Goal: Submit feedback/report problem

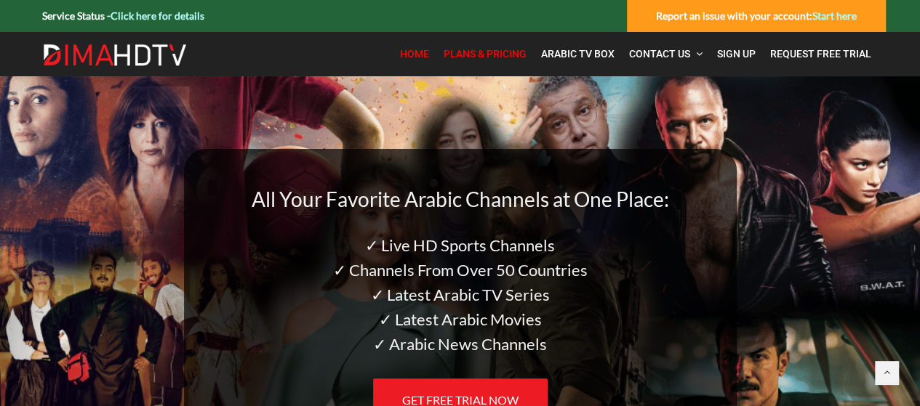
click at [502, 53] on span "Plans & Pricing" at bounding box center [484, 54] width 83 height 12
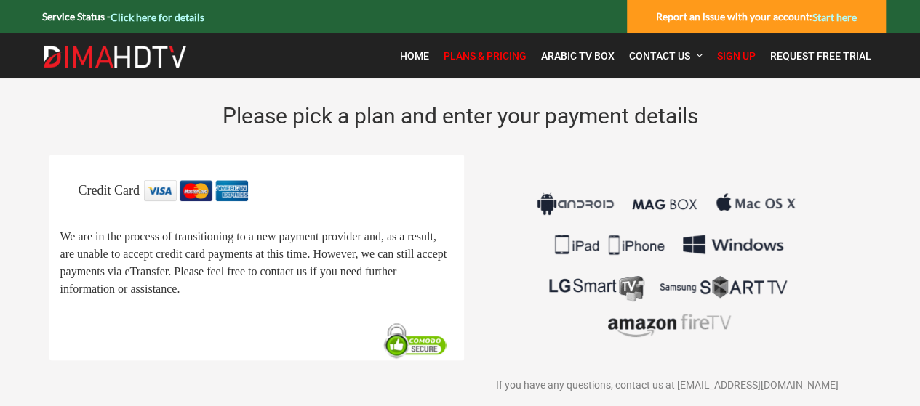
click at [494, 60] on span "Plans & Pricing" at bounding box center [484, 56] width 83 height 12
click at [574, 72] on div "Home Plans & Pricing Arabic TV Box Contact Us FAQ Tutorials Smart TV (Samsung &…" at bounding box center [635, 55] width 500 height 45
click at [582, 55] on span "Arabic TV Box" at bounding box center [577, 56] width 73 height 12
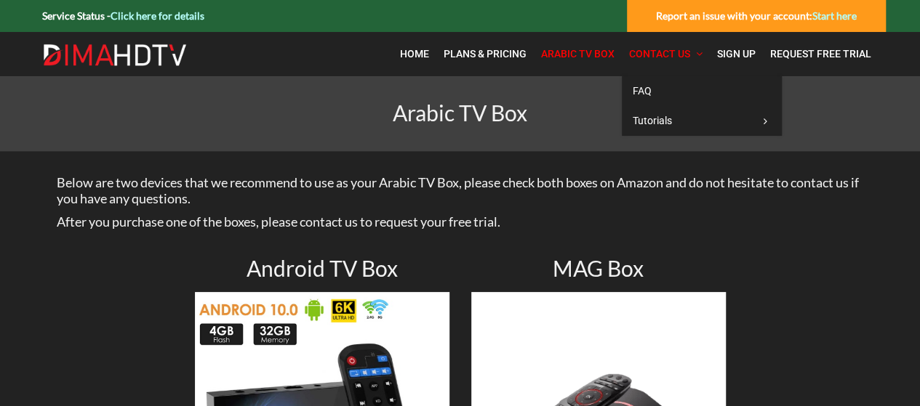
click at [659, 53] on span "Contact Us" at bounding box center [659, 54] width 61 height 12
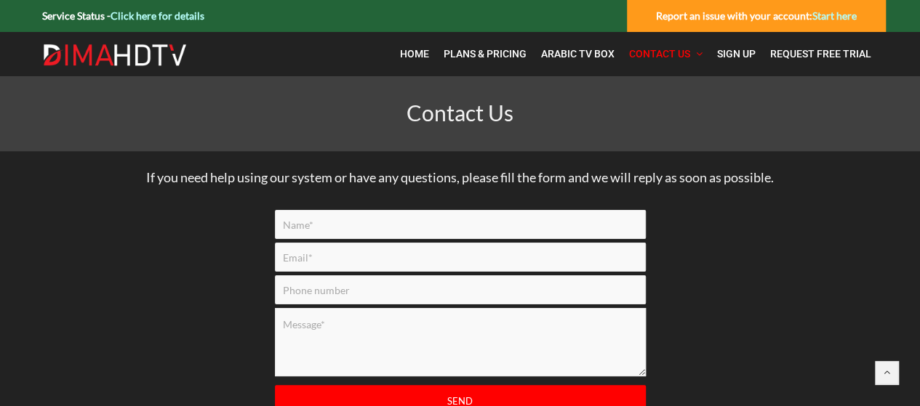
click at [834, 15] on link "Start here" at bounding box center [834, 15] width 44 height 12
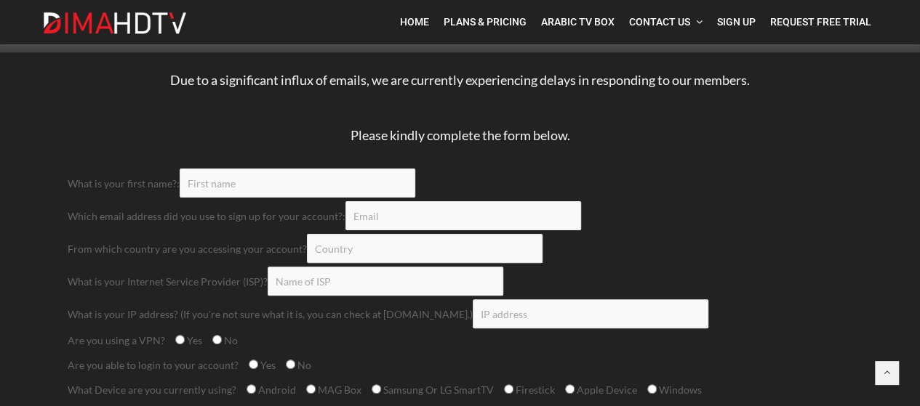
scroll to position [100, 0]
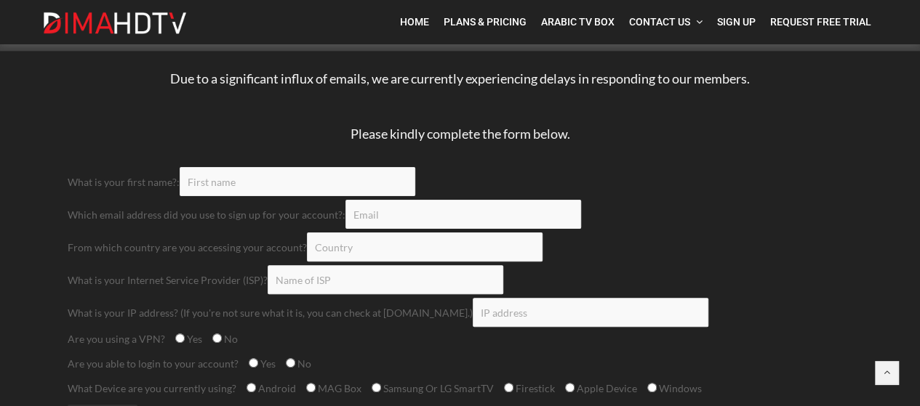
click at [246, 185] on input "Contact form" at bounding box center [298, 181] width 236 height 29
type input "Raed"
click at [246, 185] on input "Raed" at bounding box center [298, 181] width 236 height 29
type input "raed.w.ashour@gmail.com"
type input "Canada"
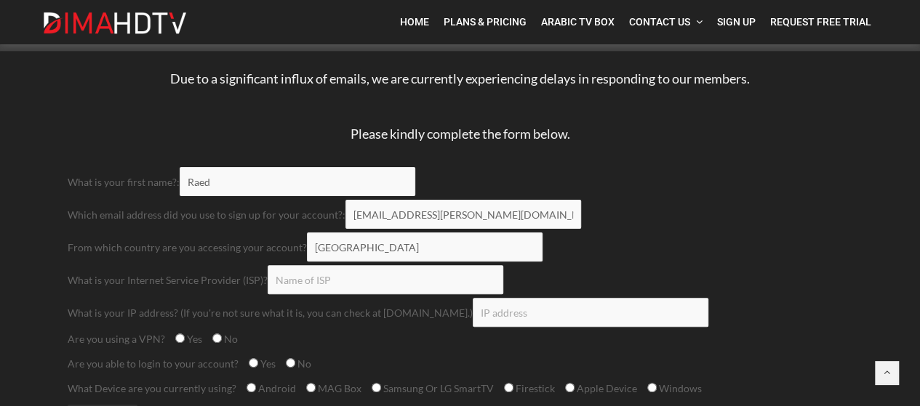
click at [337, 251] on input "Canada" at bounding box center [425, 247] width 236 height 29
click at [318, 280] on input "Contact form" at bounding box center [386, 279] width 236 height 29
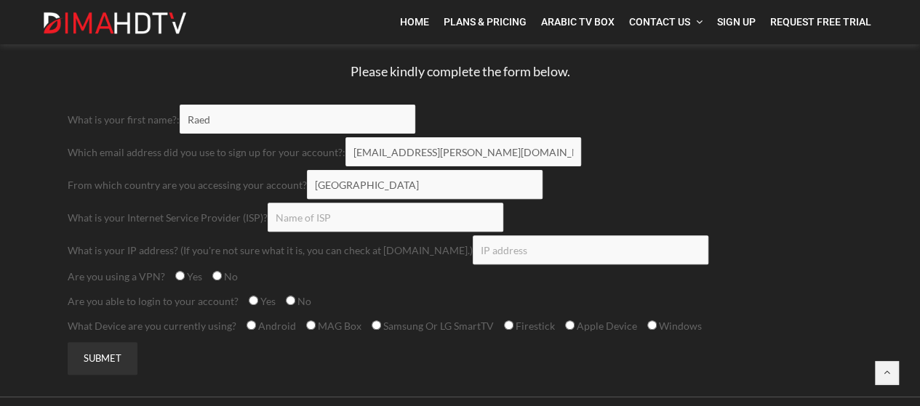
scroll to position [163, 0]
type input "Bell"
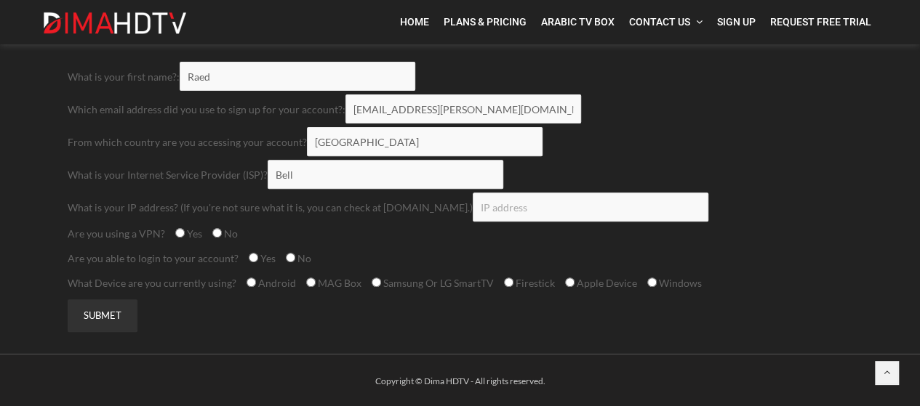
scroll to position [206, 0]
